Goal: Transaction & Acquisition: Purchase product/service

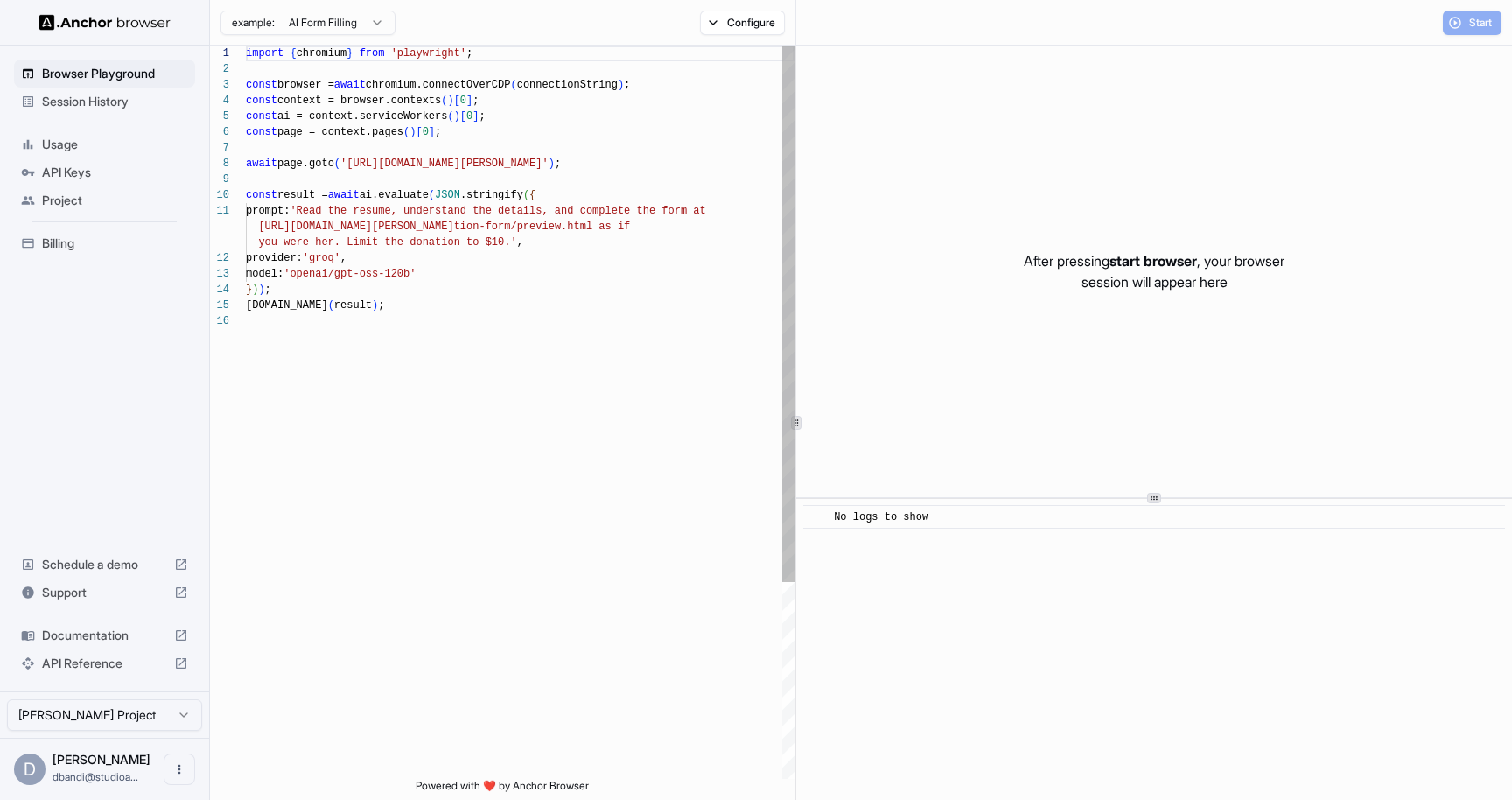
scroll to position [158, 0]
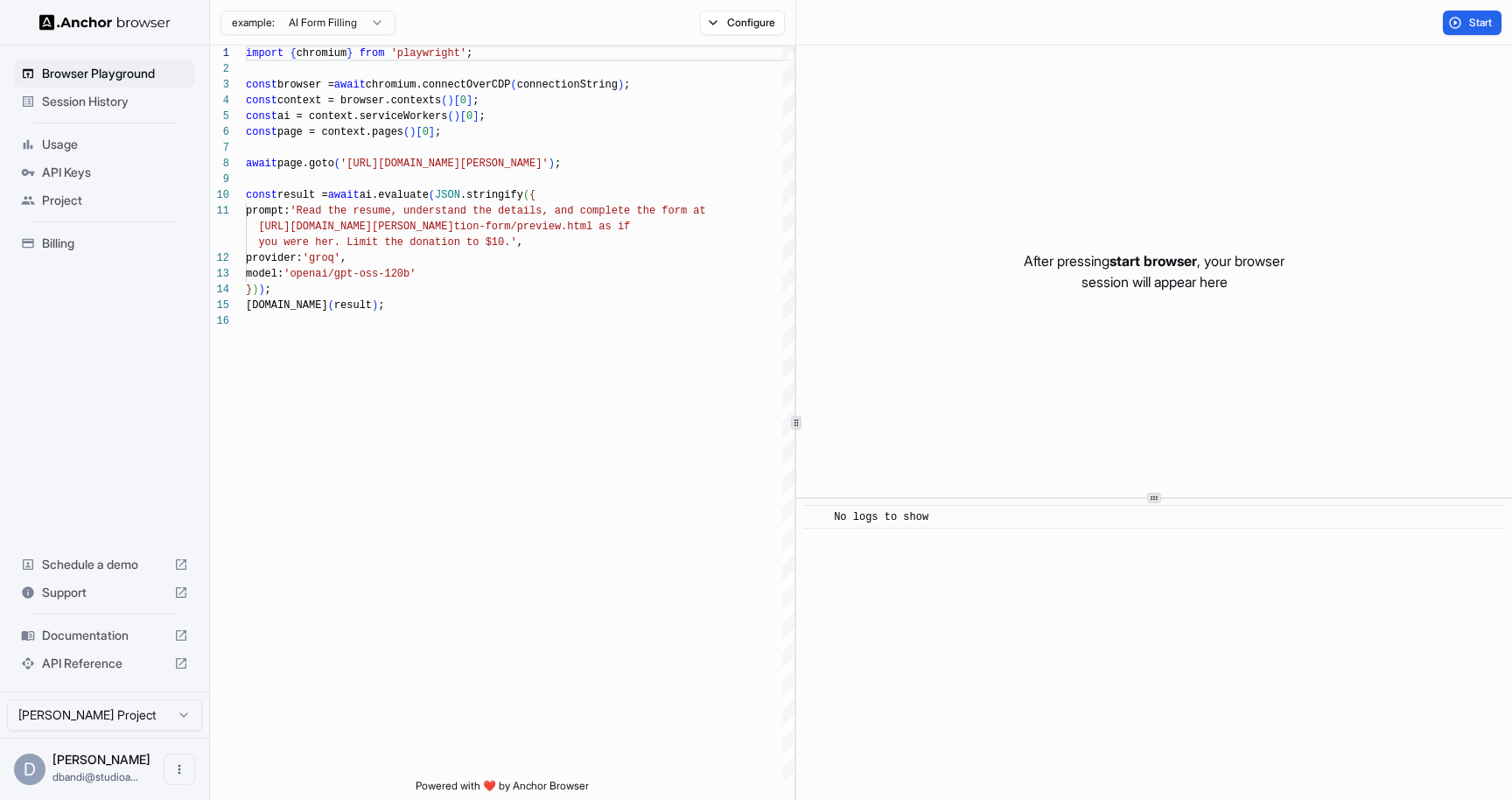
click at [80, 245] on span "Billing" at bounding box center [115, 243] width 146 height 18
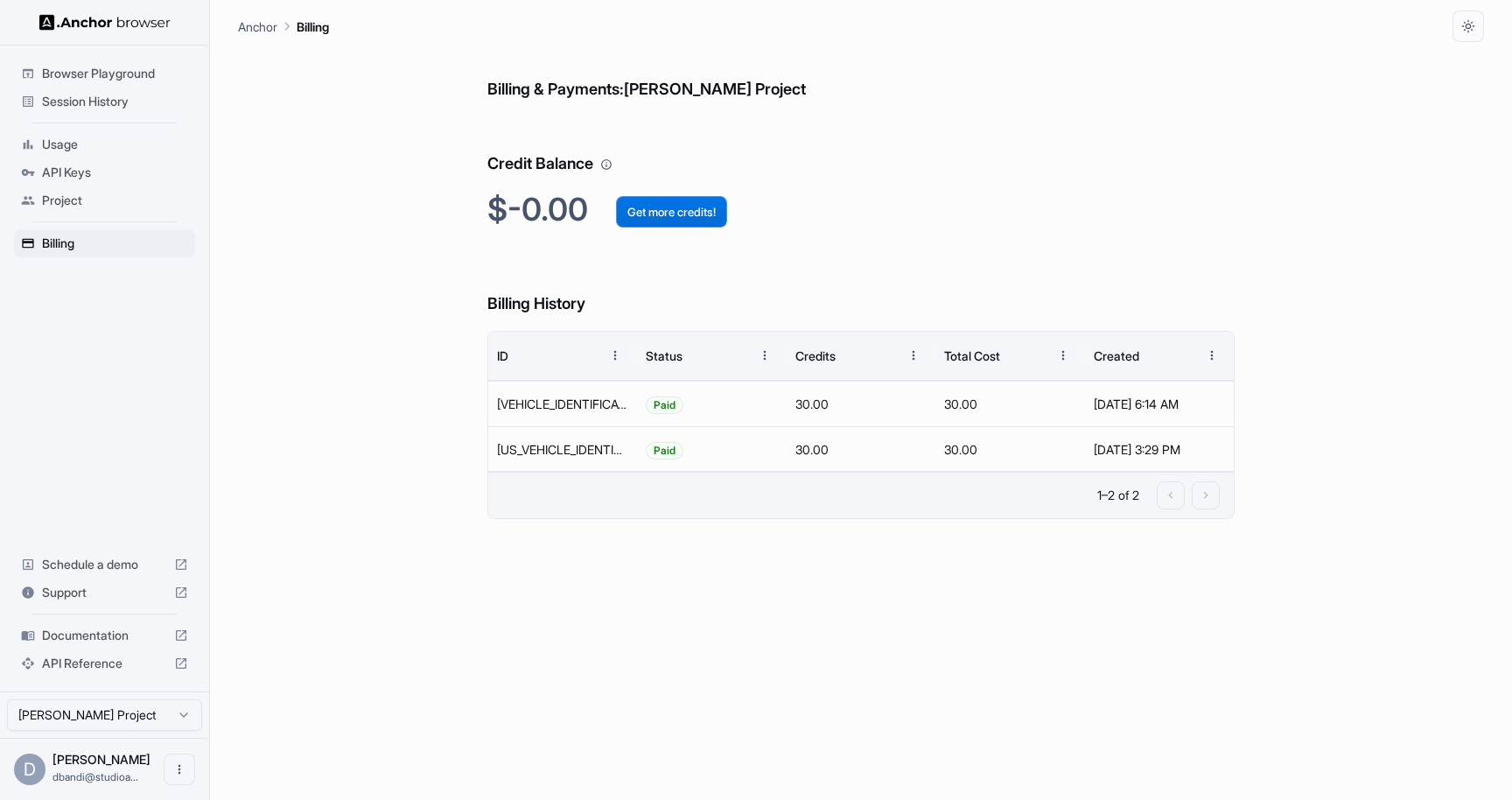
click at [678, 211] on button "Get more credits!" at bounding box center [672, 211] width 111 height 31
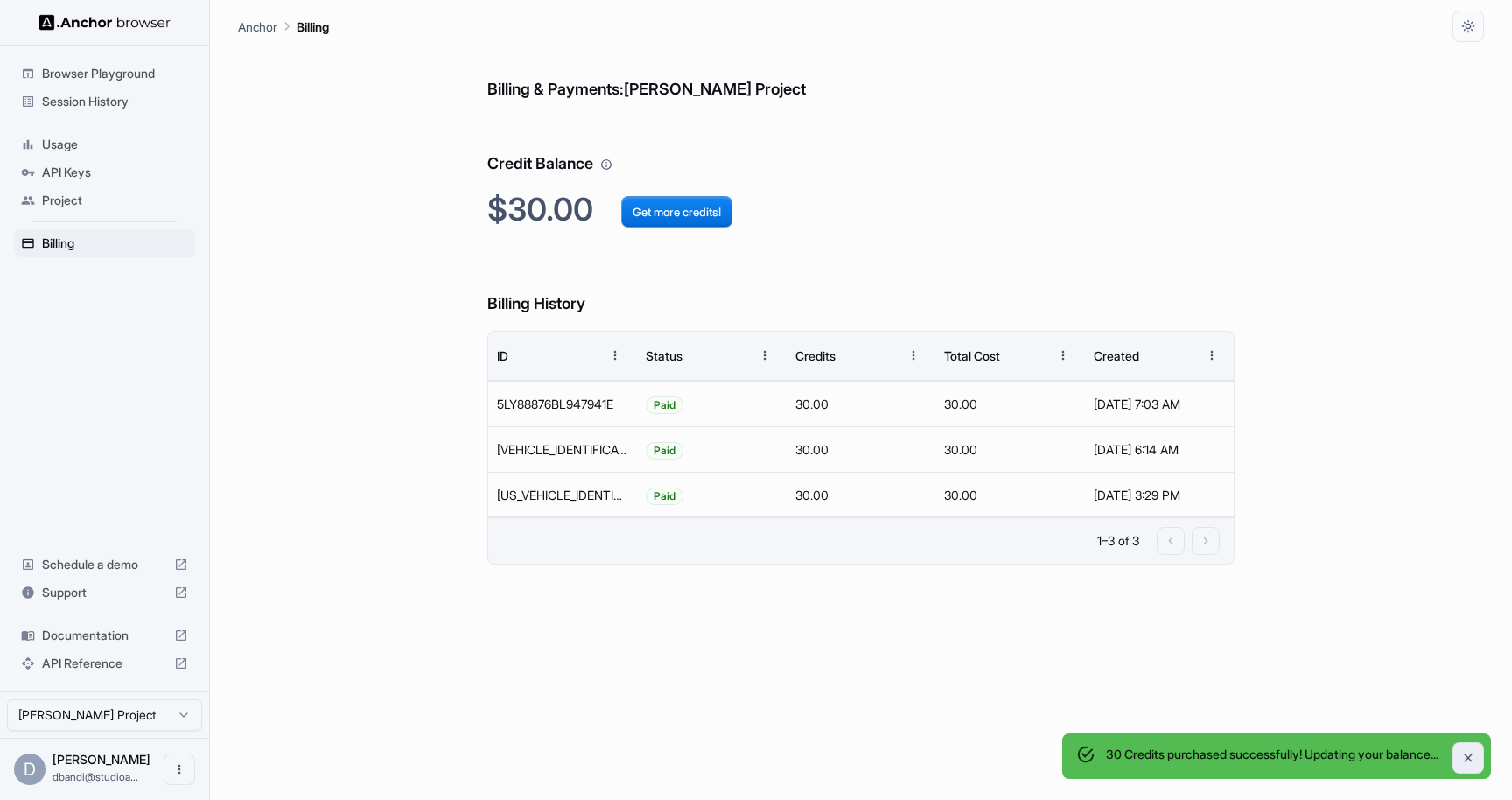
click at [1469, 754] on icon "Close" at bounding box center [1468, 758] width 14 height 14
